Goal: Task Accomplishment & Management: Use online tool/utility

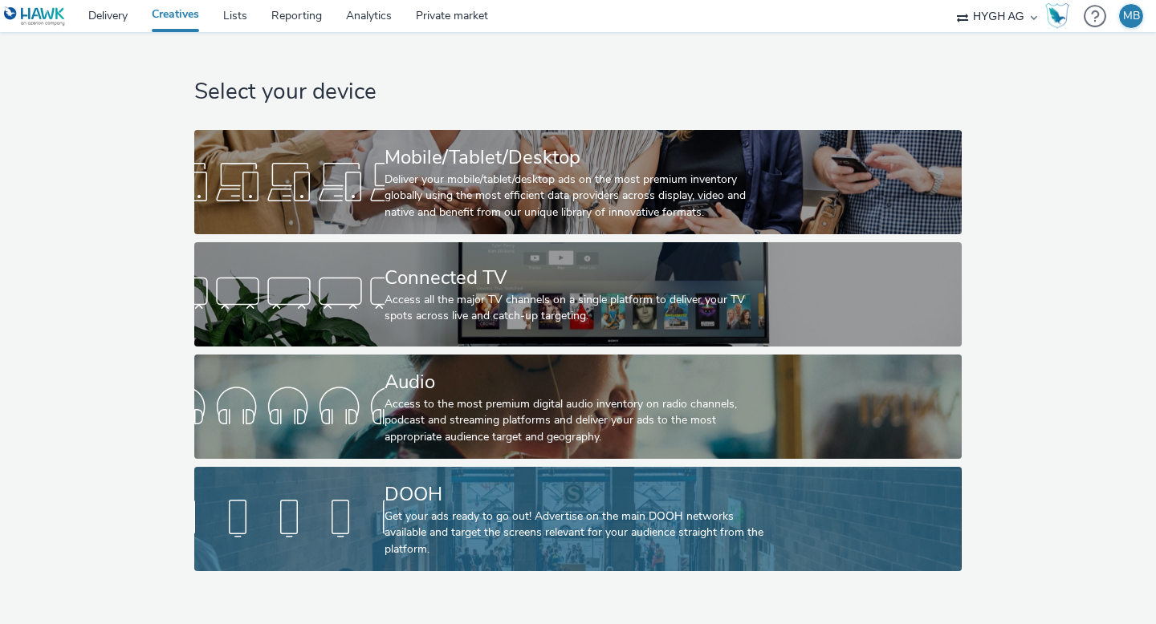
click at [394, 501] on div "DOOH" at bounding box center [574, 495] width 380 height 28
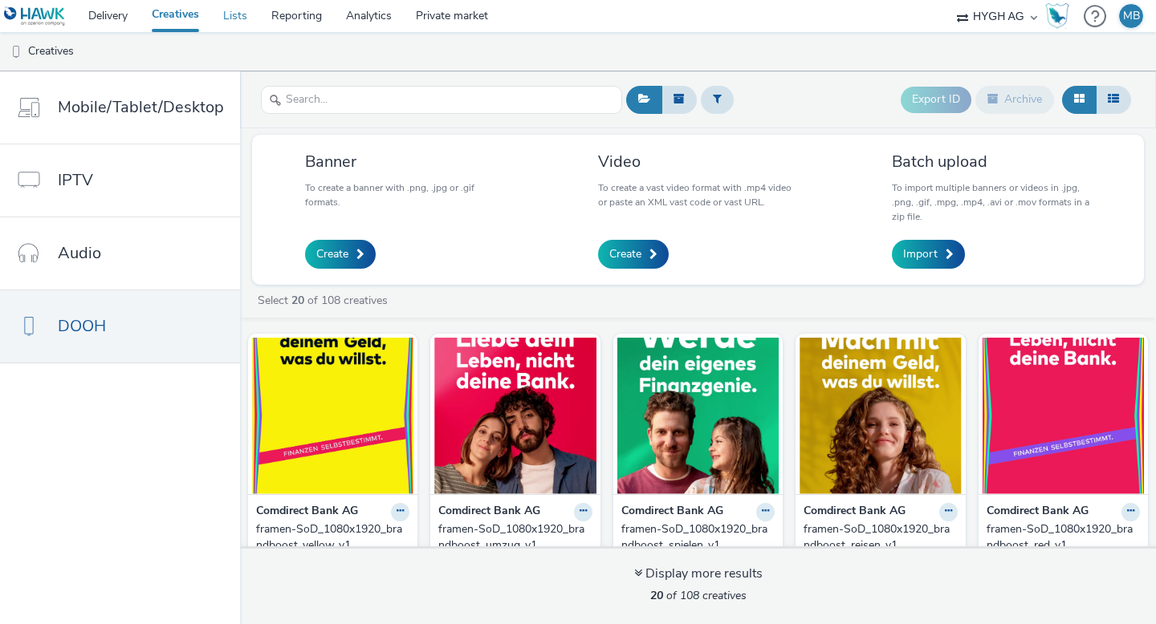
click at [249, 14] on link "Lists" at bounding box center [235, 16] width 48 height 32
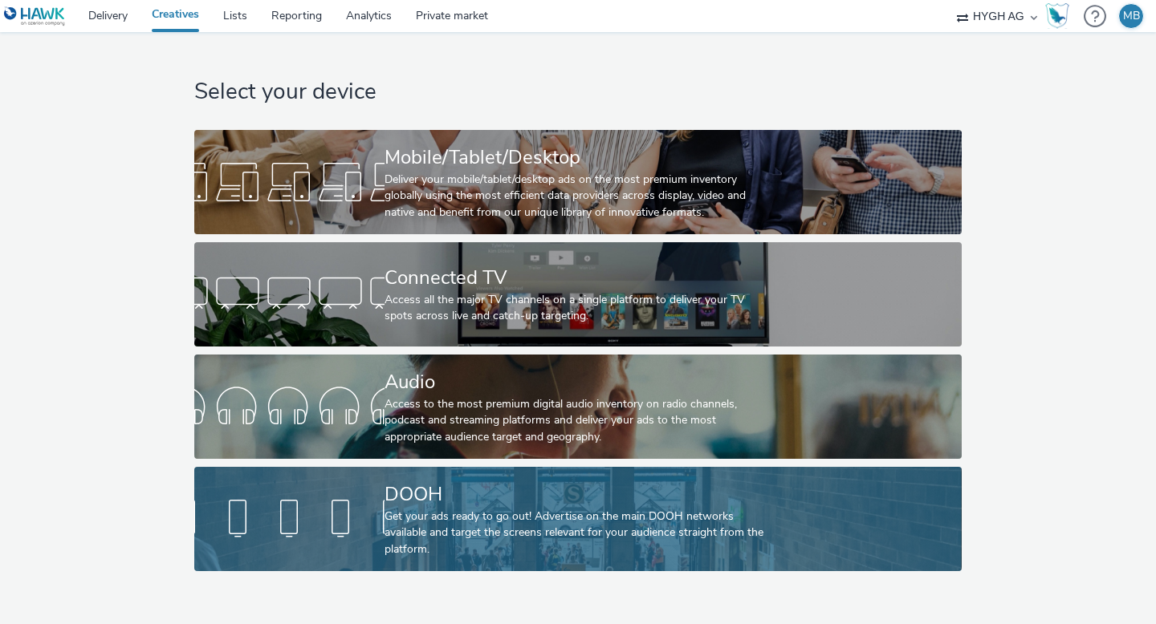
click at [412, 524] on div "Get your ads ready to go out! Advertise on the main DOOH networks available and…" at bounding box center [574, 533] width 380 height 49
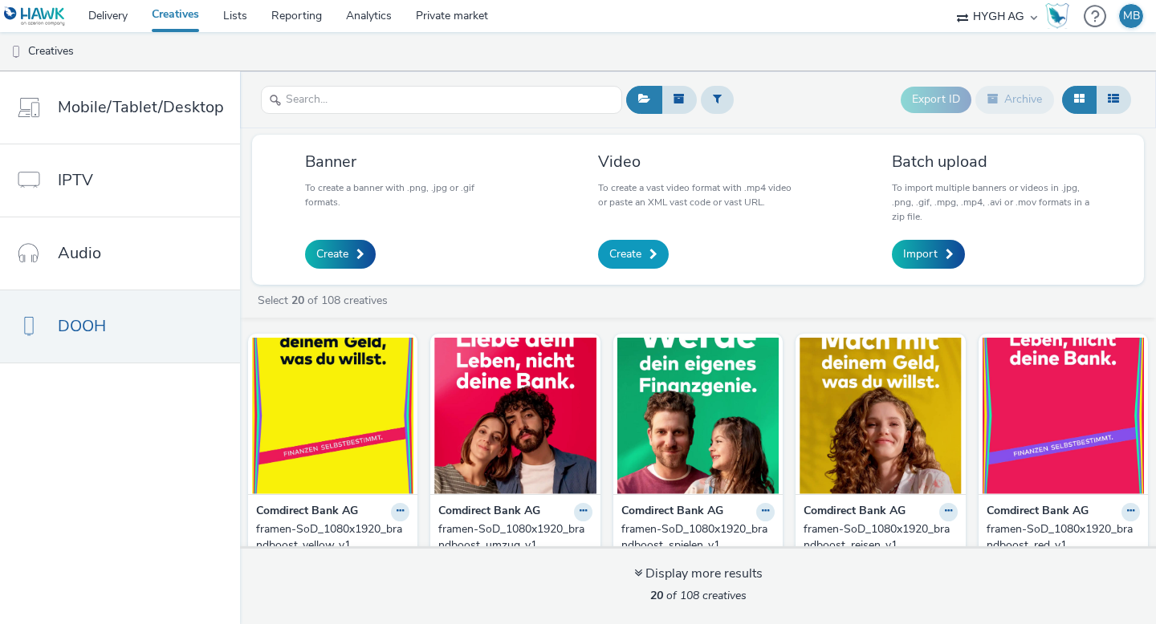
click at [633, 255] on span "Create" at bounding box center [625, 254] width 32 height 16
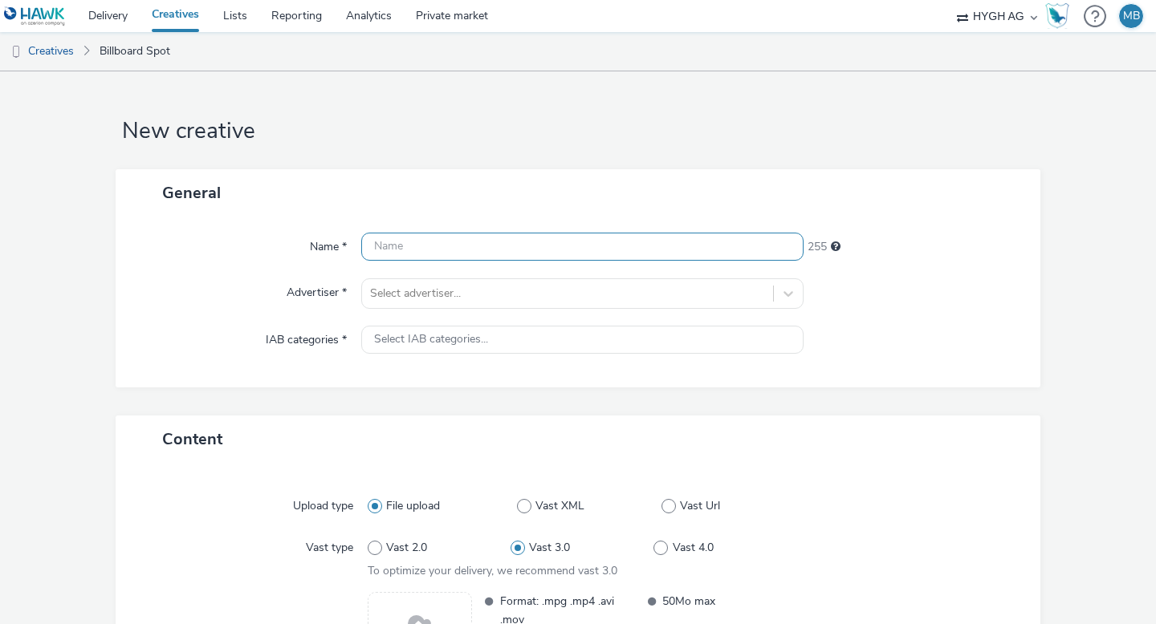
click at [439, 252] on input "text" at bounding box center [582, 247] width 442 height 28
type input "Bioderma"
click at [226, 265] on div "Name * Bioderma 247 Advertiser * Select advertiser... IAB categories * Select I…" at bounding box center [578, 302] width 925 height 171
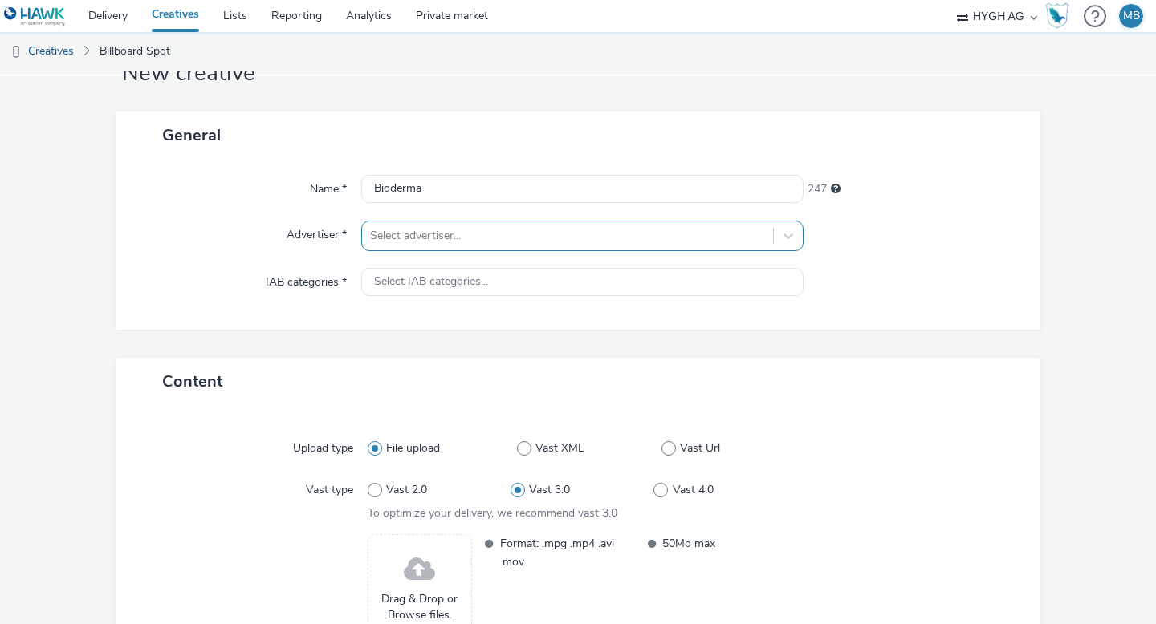
click at [429, 244] on div at bounding box center [567, 235] width 395 height 19
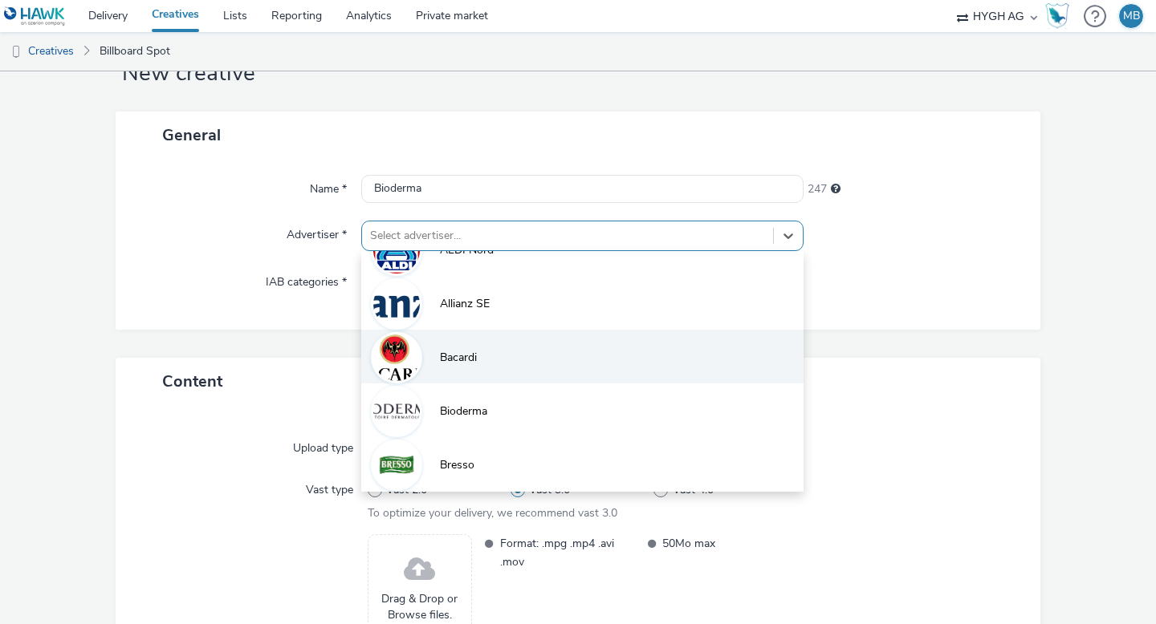
scroll to position [37, 0]
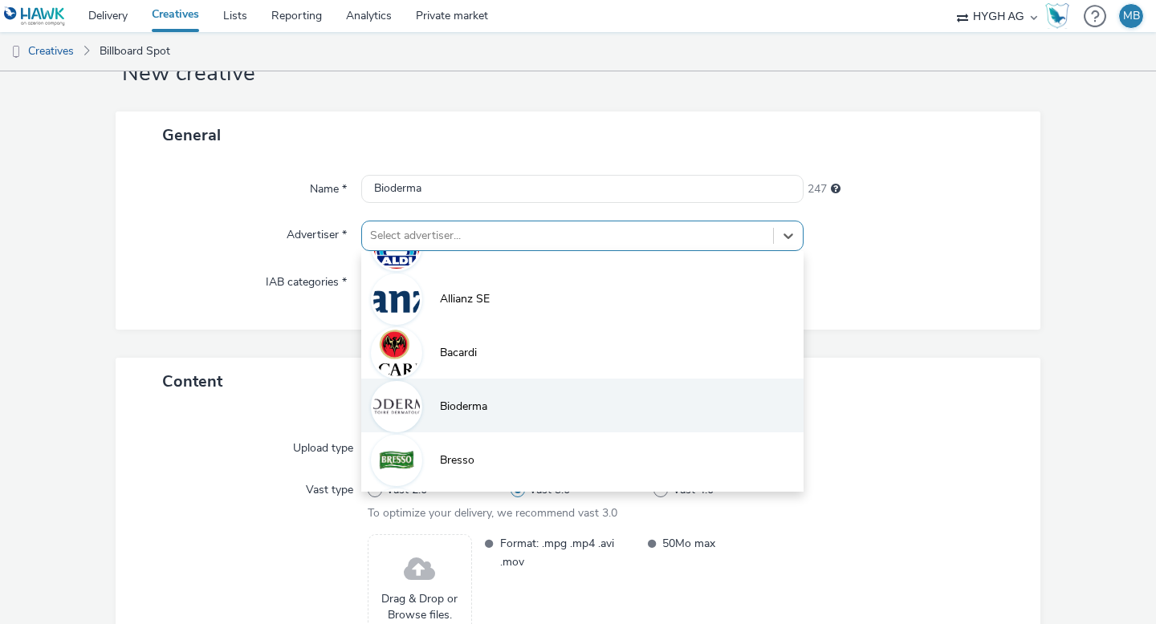
click at [472, 417] on li "Bioderma" at bounding box center [582, 406] width 442 height 54
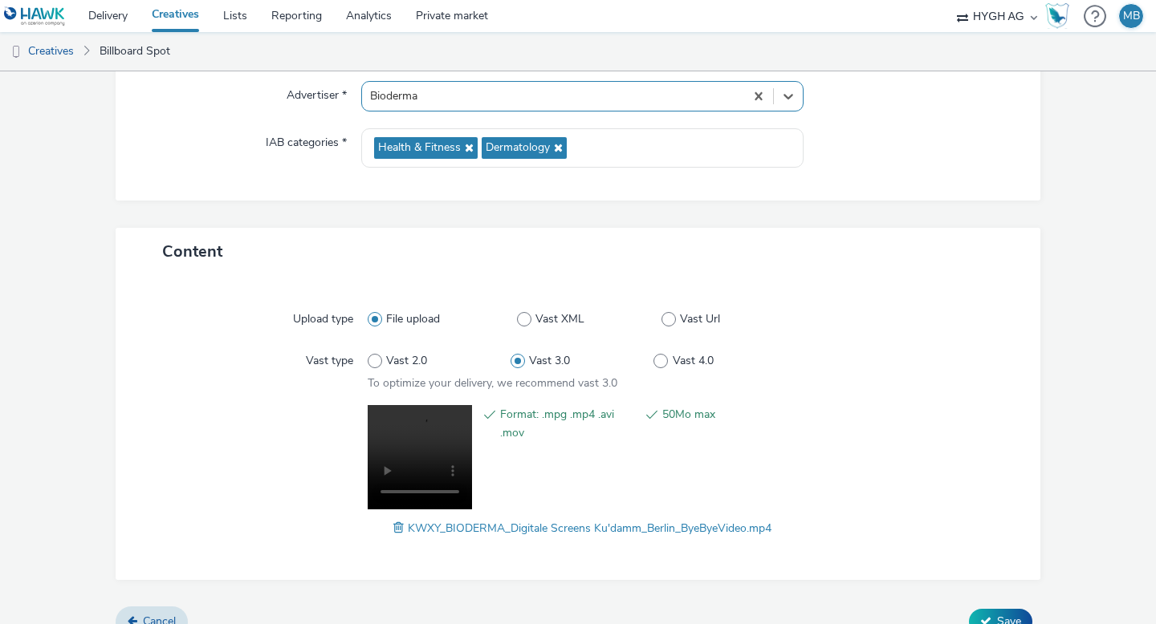
scroll to position [221, 0]
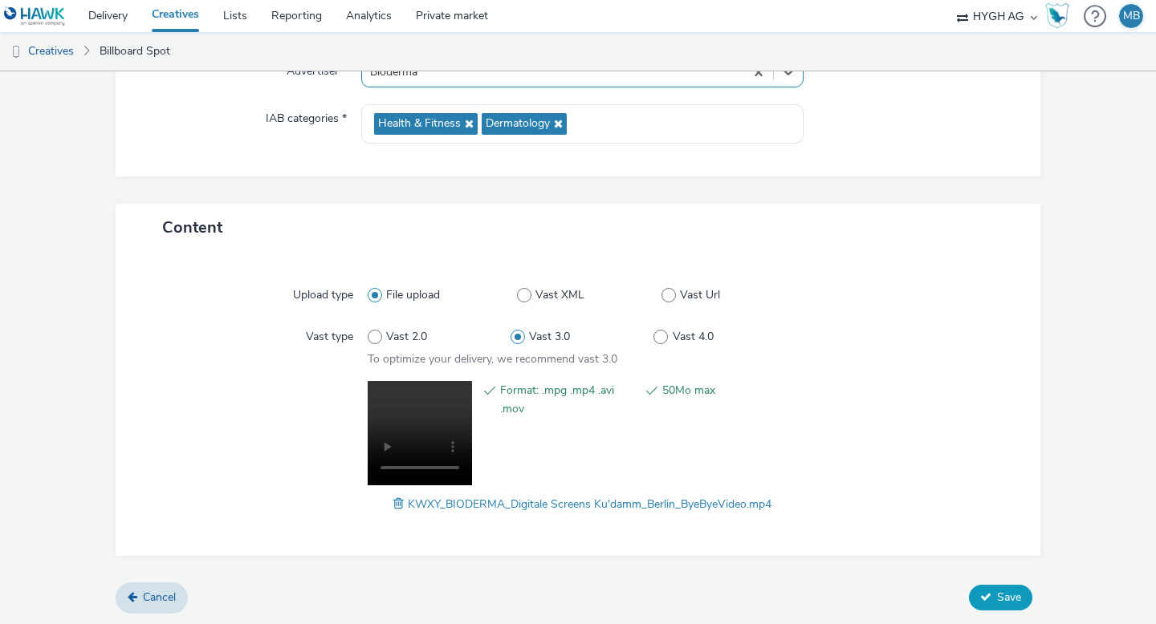
click at [995, 595] on button "Save" at bounding box center [1000, 598] width 63 height 26
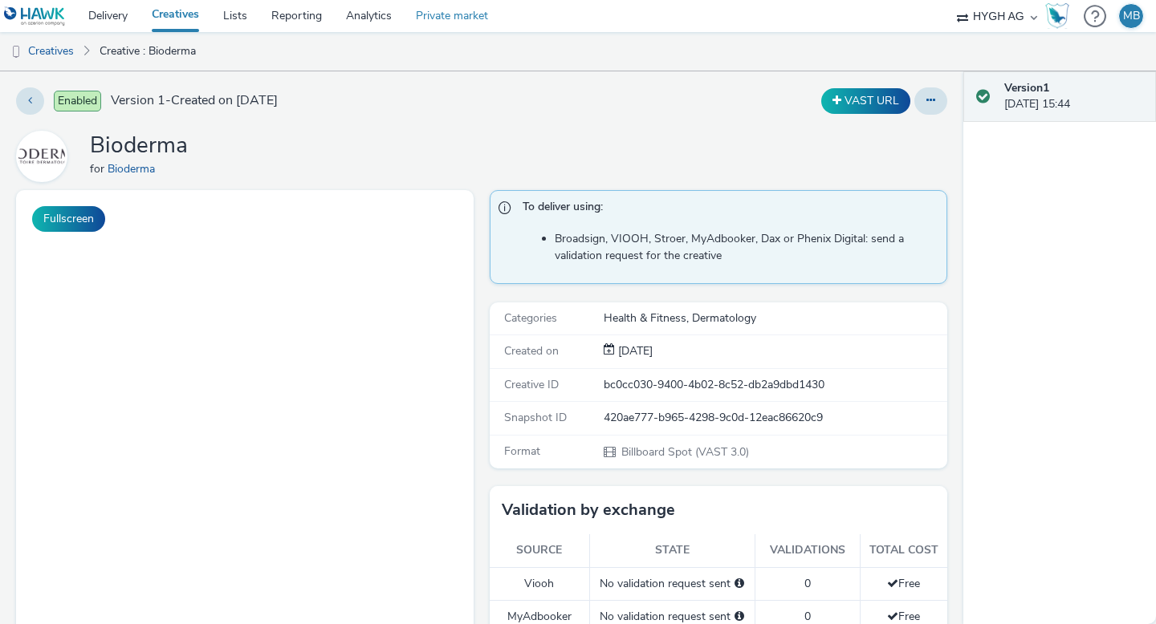
click at [461, 22] on link "Private market" at bounding box center [452, 16] width 96 height 32
